Goal: Information Seeking & Learning: Find specific fact

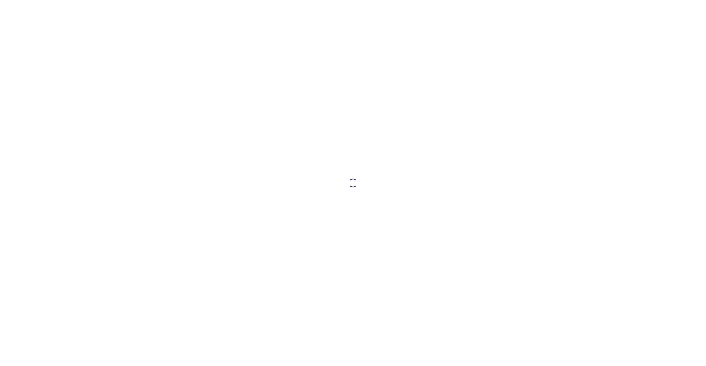
click at [273, 2] on div at bounding box center [353, 4] width 706 height 9
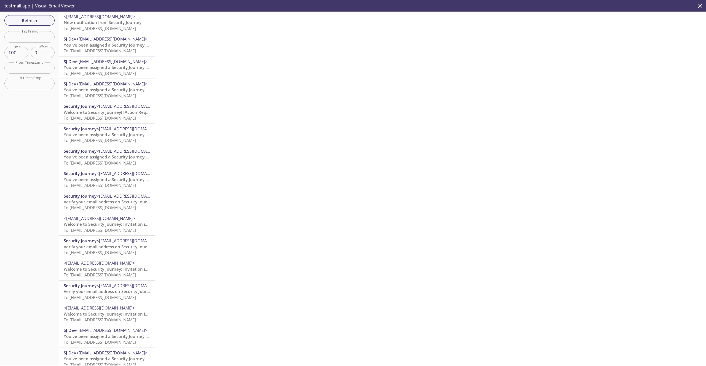
click at [127, 25] on span "New notification from Security Journey" at bounding box center [103, 23] width 78 height 6
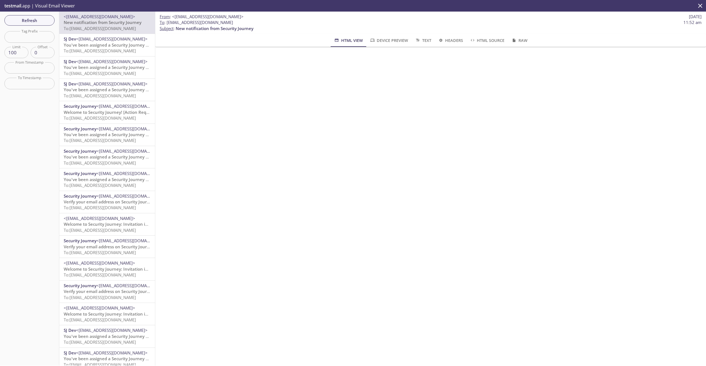
drag, startPoint x: 242, startPoint y: 23, endPoint x: 166, endPoint y: 24, distance: 76.1
click at [166, 24] on span "To : [EMAIL_ADDRESS][DOMAIN_NAME] 11:52 am" at bounding box center [431, 23] width 542 height 6
copy span "[EMAIL_ADDRESS][DOMAIN_NAME]"
click at [123, 46] on span "You've been assigned a Security Journey Knowledge Assessment" at bounding box center [128, 45] width 129 height 6
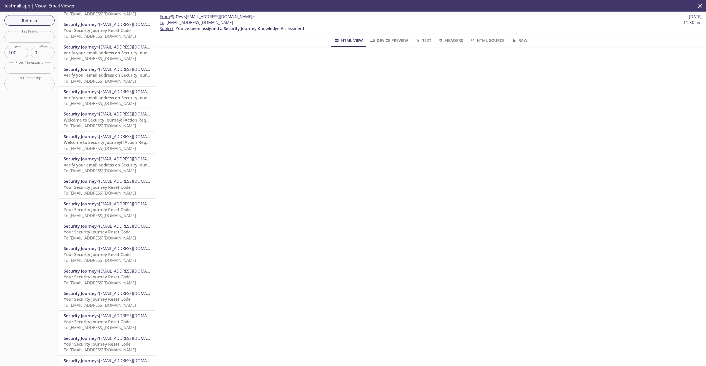
scroll to position [553, 0]
click at [104, 247] on span "<[EMAIL_ADDRESS][DOMAIN_NAME]>" at bounding box center [131, 248] width 71 height 6
drag, startPoint x: 235, startPoint y: 23, endPoint x: 166, endPoint y: 25, distance: 68.4
click at [166, 25] on span "To : [EMAIL_ADDRESS][DOMAIN_NAME] 8:41 am" at bounding box center [431, 23] width 542 height 6
copy span "[EMAIL_ADDRESS][DOMAIN_NAME]"
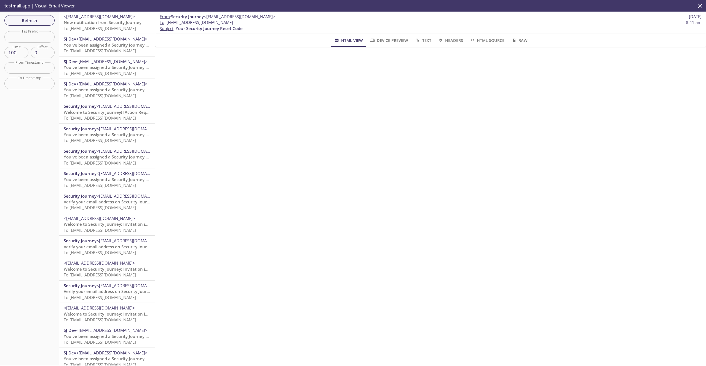
click at [102, 91] on span "You've been assigned a Security Journey Knowledge Assessment" at bounding box center [128, 90] width 129 height 6
drag, startPoint x: 241, startPoint y: 25, endPoint x: 166, endPoint y: 25, distance: 75.2
click at [166, 25] on span "To : [EMAIL_ADDRESS][DOMAIN_NAME] 11:30 am" at bounding box center [431, 23] width 542 height 6
copy span "[EMAIL_ADDRESS][DOMAIN_NAME]"
